Goal: Task Accomplishment & Management: Manage account settings

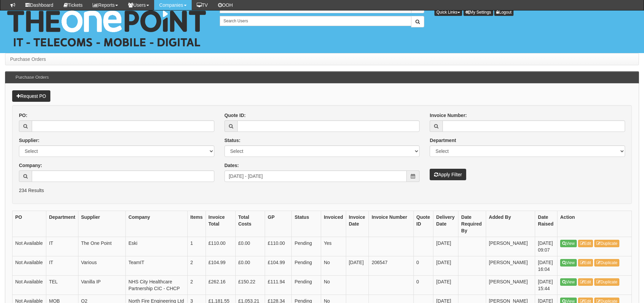
scroll to position [135, 0]
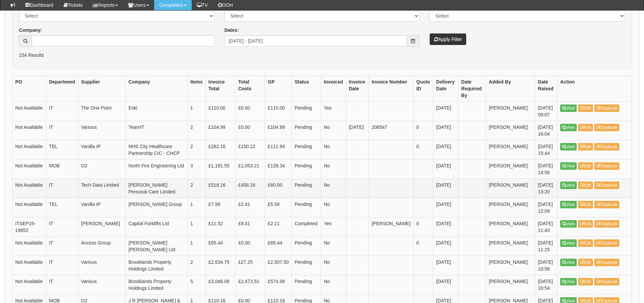
click at [321, 183] on td "Pending" at bounding box center [306, 187] width 29 height 19
click at [319, 42] on input "2025-09-01 - 2025-09-30" at bounding box center [315, 40] width 182 height 11
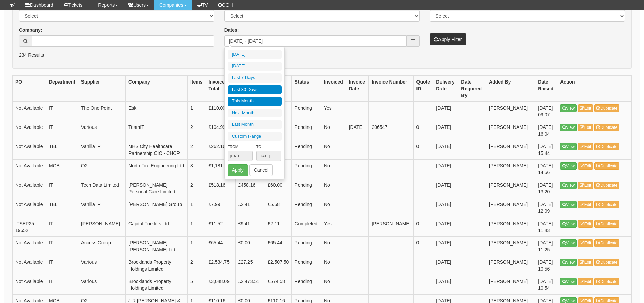
click at [265, 85] on li "Last 30 Days" at bounding box center [254, 89] width 54 height 9
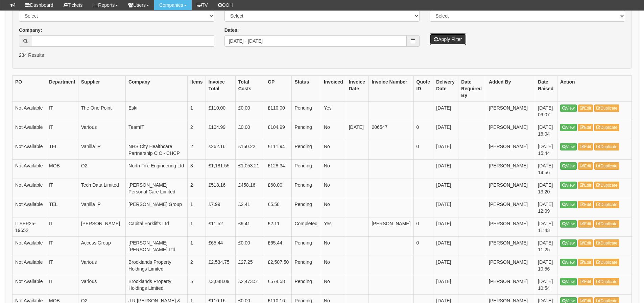
click at [441, 41] on button "Apply Filter" at bounding box center [447, 38] width 36 height 11
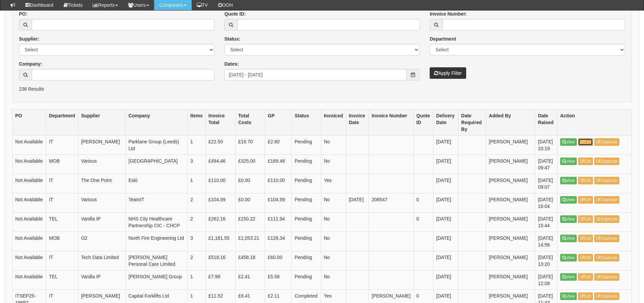
scroll to position [135, 0]
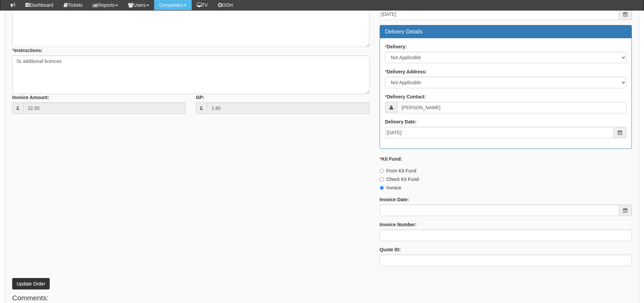
scroll to position [300, 0]
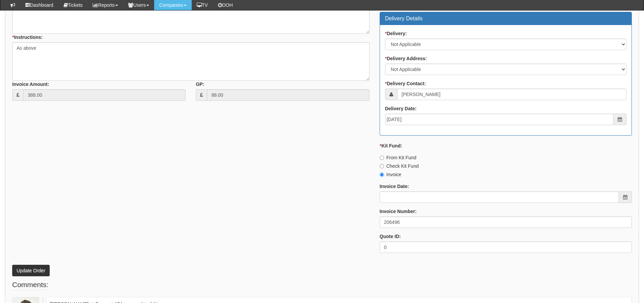
scroll to position [304, 0]
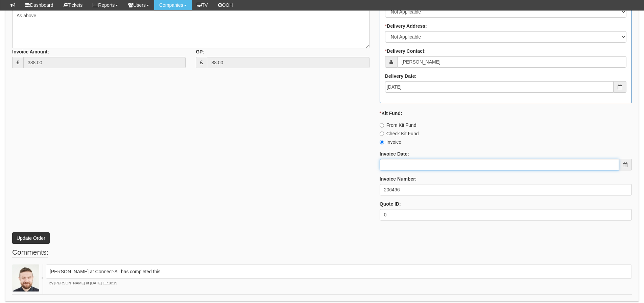
click at [415, 159] on input "Invoice Date:" at bounding box center [498, 164] width 239 height 11
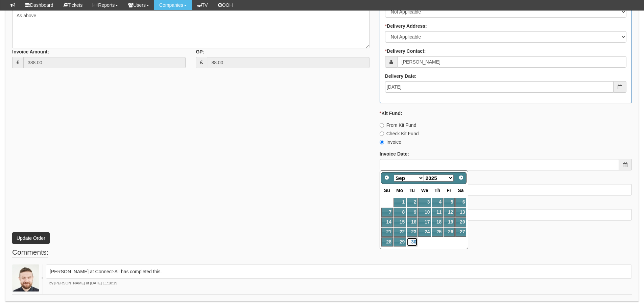
click at [411, 241] on link "30" at bounding box center [411, 241] width 11 height 9
type input "[DATE]"
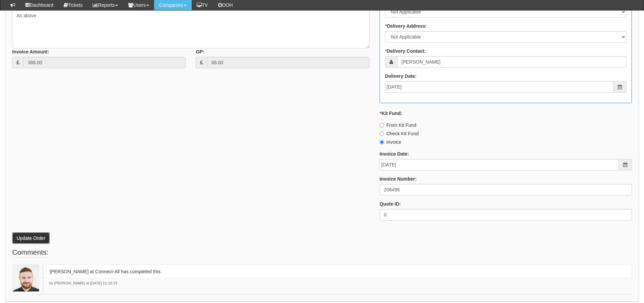
click at [33, 240] on button "Update Order" at bounding box center [31, 237] width 38 height 11
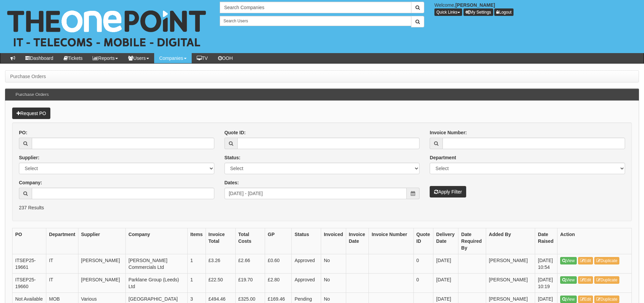
scroll to position [152, 0]
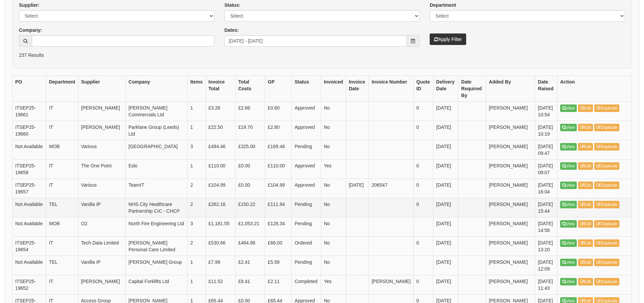
click at [235, 200] on td "£262.16" at bounding box center [220, 207] width 30 height 19
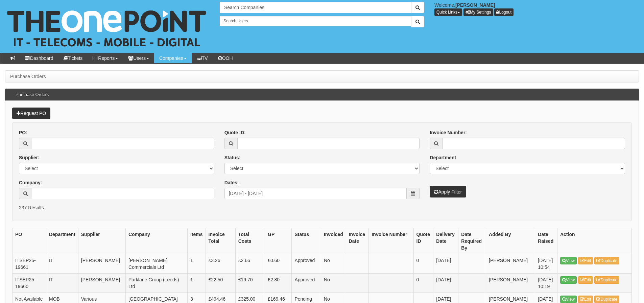
scroll to position [152, 0]
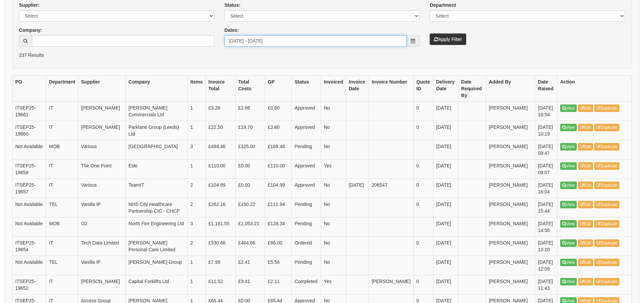
click at [318, 41] on input "[DATE] - [DATE]" at bounding box center [315, 40] width 182 height 11
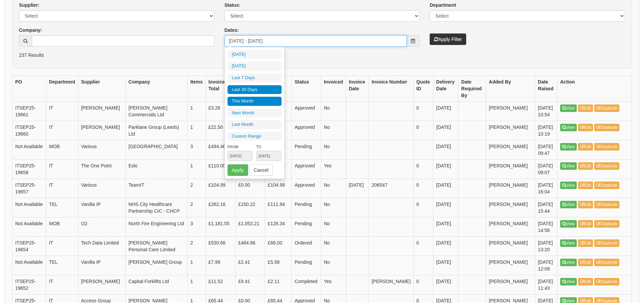
type input "2025-09-01"
click at [265, 89] on li "Last 30 Days" at bounding box center [254, 89] width 54 height 9
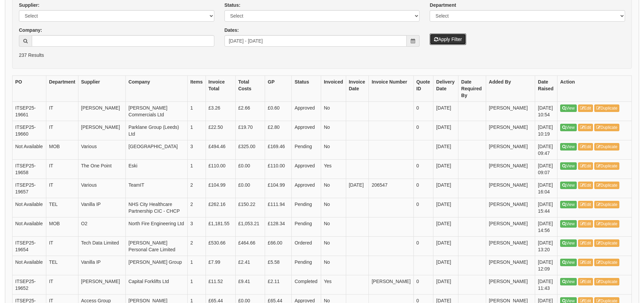
click at [443, 35] on button "Apply Filter" at bounding box center [447, 38] width 36 height 11
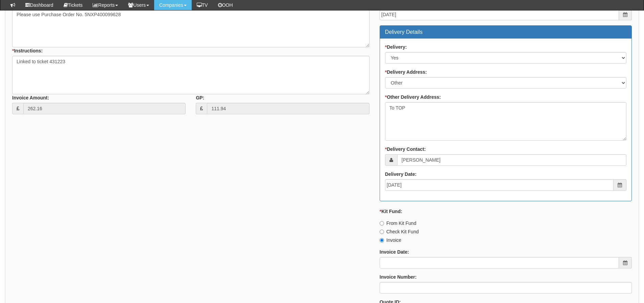
scroll to position [237, 0]
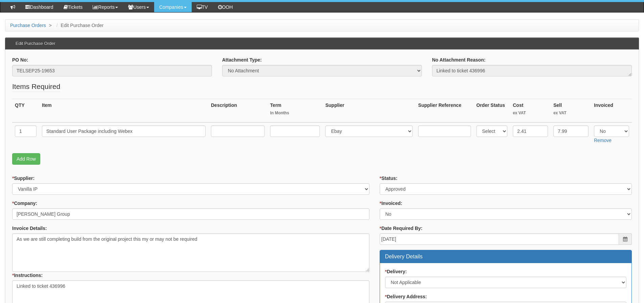
scroll to position [68, 0]
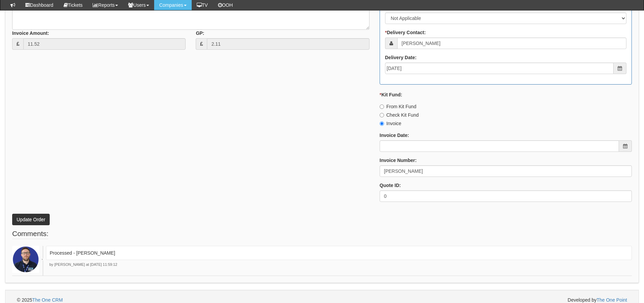
scroll to position [330, 0]
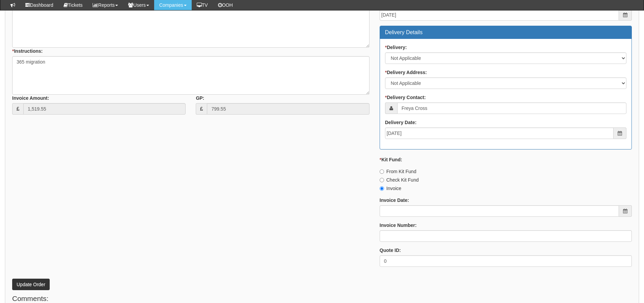
scroll to position [324, 0]
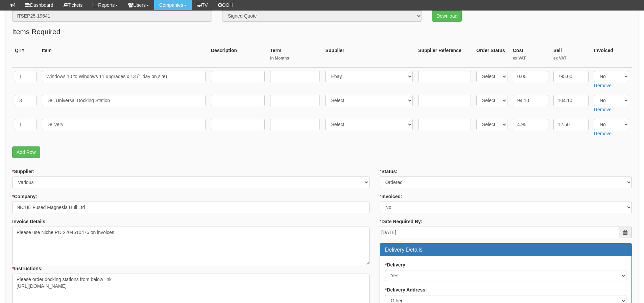
scroll to position [129, 0]
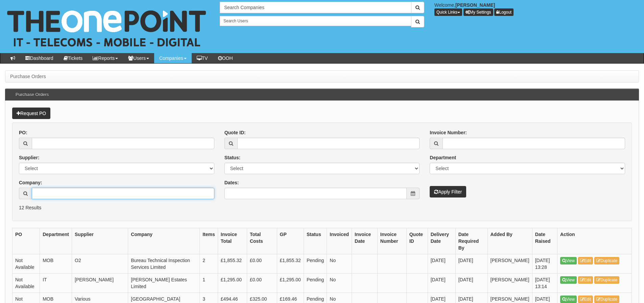
click at [118, 188] on input "Company:" at bounding box center [123, 193] width 182 height 11
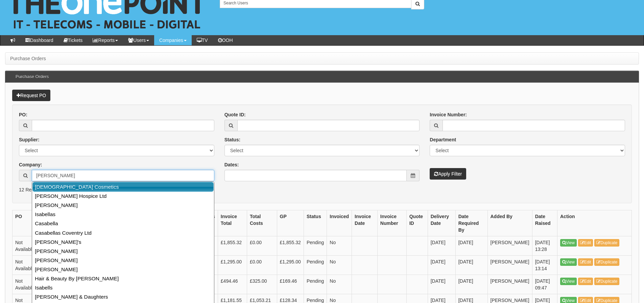
scroll to position [34, 0]
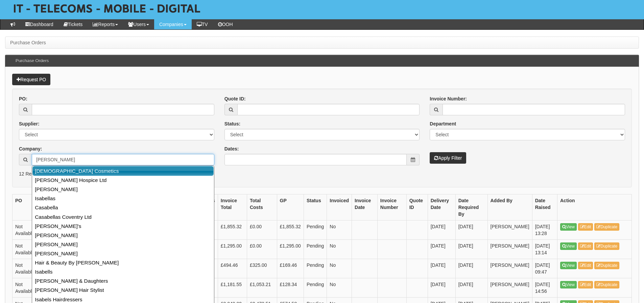
drag, startPoint x: 121, startPoint y: 174, endPoint x: 193, endPoint y: 147, distance: 76.0
click at [121, 174] on link "[DEMOGRAPHIC_DATA] Cosmetics" at bounding box center [122, 171] width 181 height 10
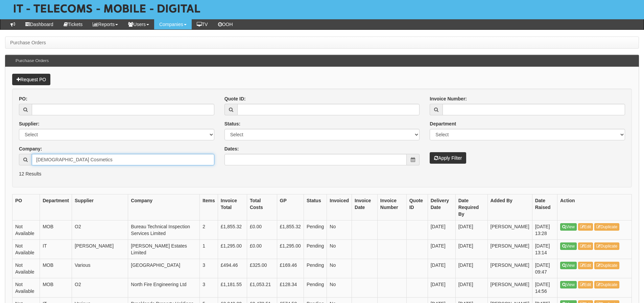
type input "[DEMOGRAPHIC_DATA] Cosmetics"
click at [445, 160] on button "Apply Filter" at bounding box center [447, 157] width 36 height 11
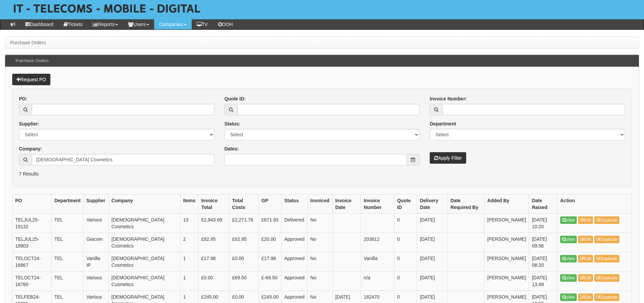
scroll to position [68, 0]
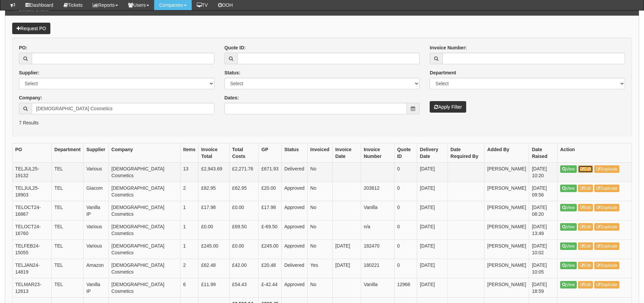
click at [589, 167] on link "Edit" at bounding box center [585, 168] width 15 height 7
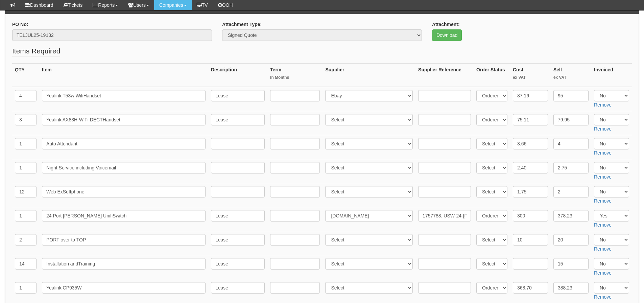
scroll to position [63, 0]
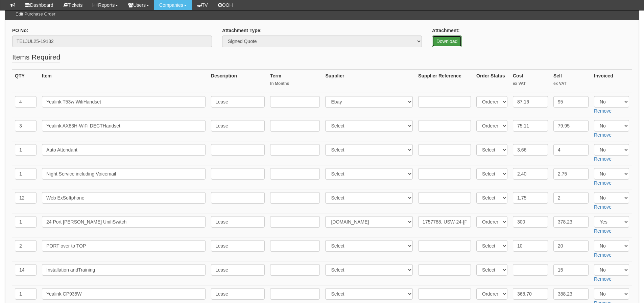
click at [438, 41] on link "Download" at bounding box center [447, 40] width 30 height 11
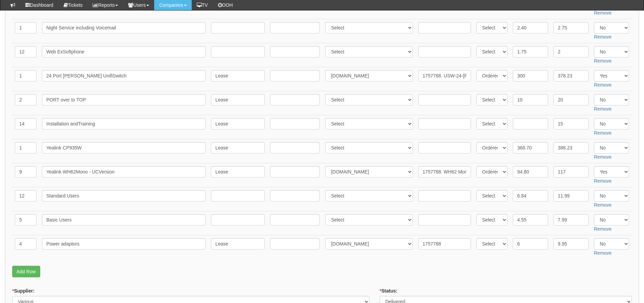
scroll to position [165, 0]
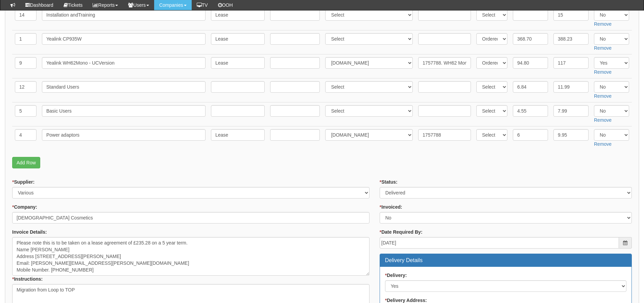
scroll to position [338, 0]
